Goal: Go to known website: Go to known website

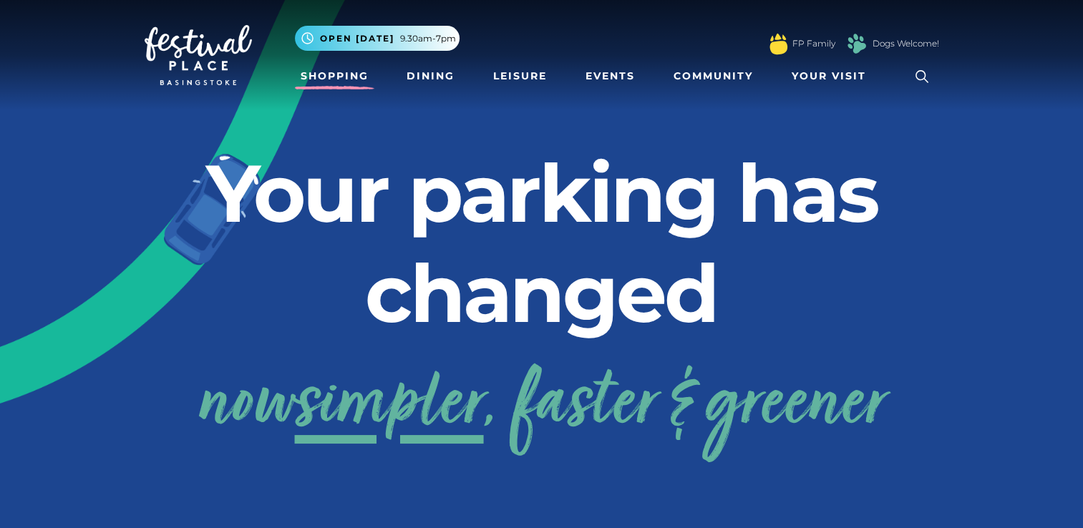
click at [349, 78] on link "Shopping" at bounding box center [334, 76] width 79 height 26
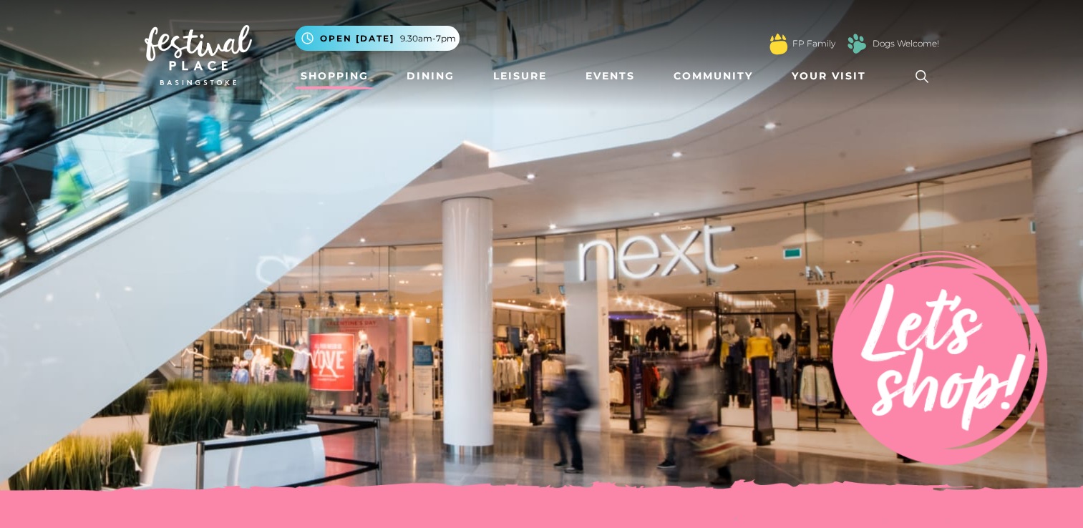
scroll to position [462, 0]
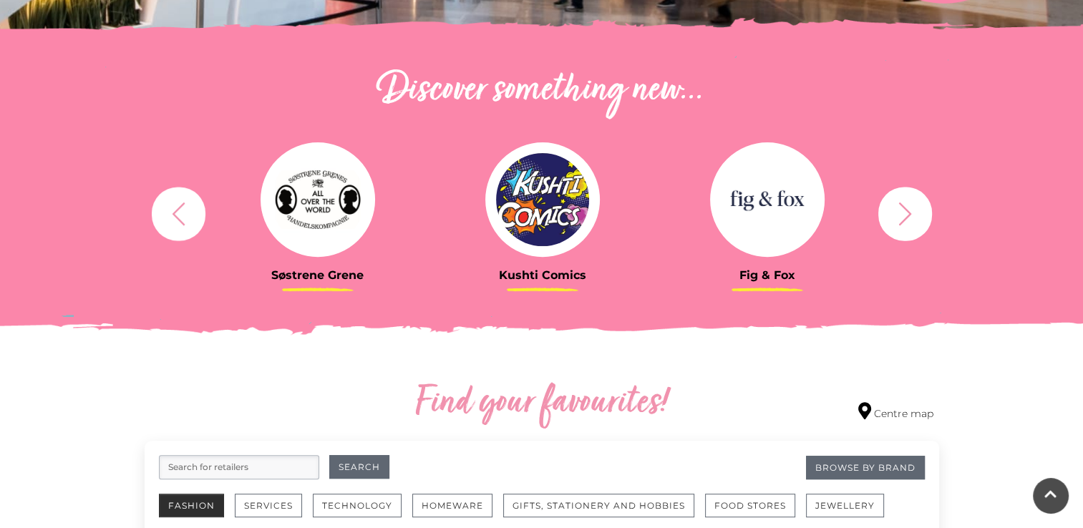
click at [185, 508] on button "Fashion" at bounding box center [191, 506] width 65 height 24
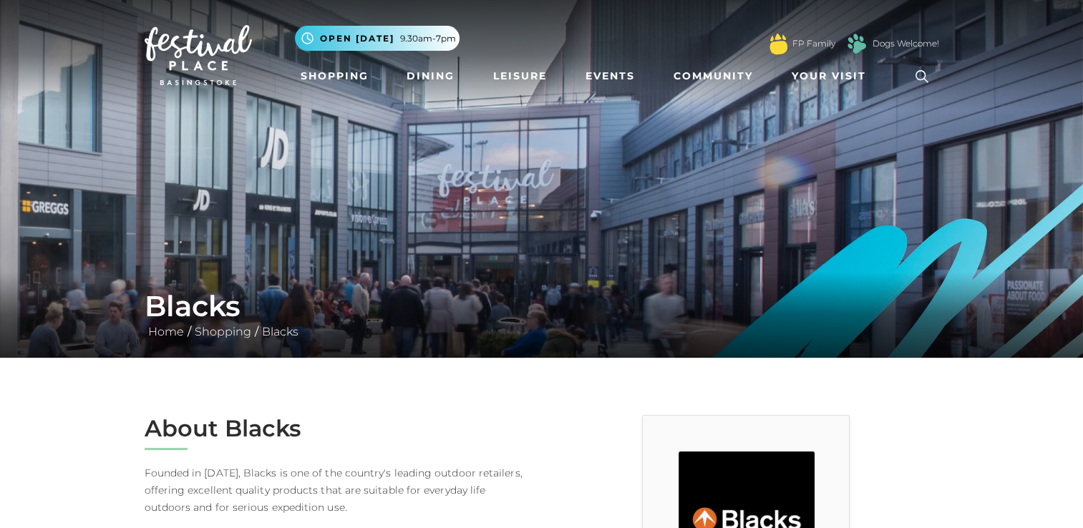
scroll to position [462, 0]
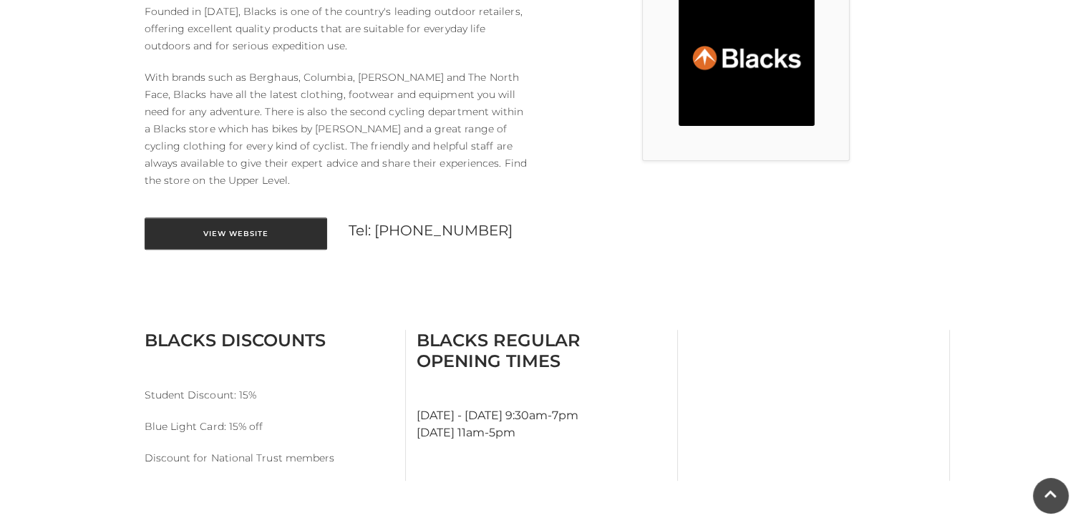
click at [292, 231] on link "View Website" at bounding box center [236, 234] width 183 height 32
